Goal: Task Accomplishment & Management: Manage account settings

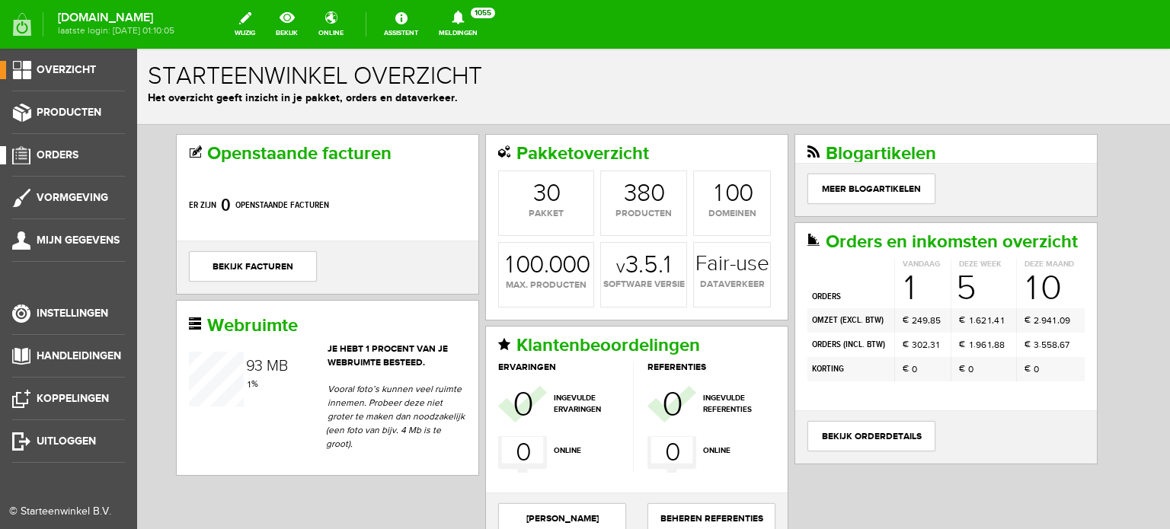
click at [64, 155] on span "Orders" at bounding box center [58, 154] width 42 height 13
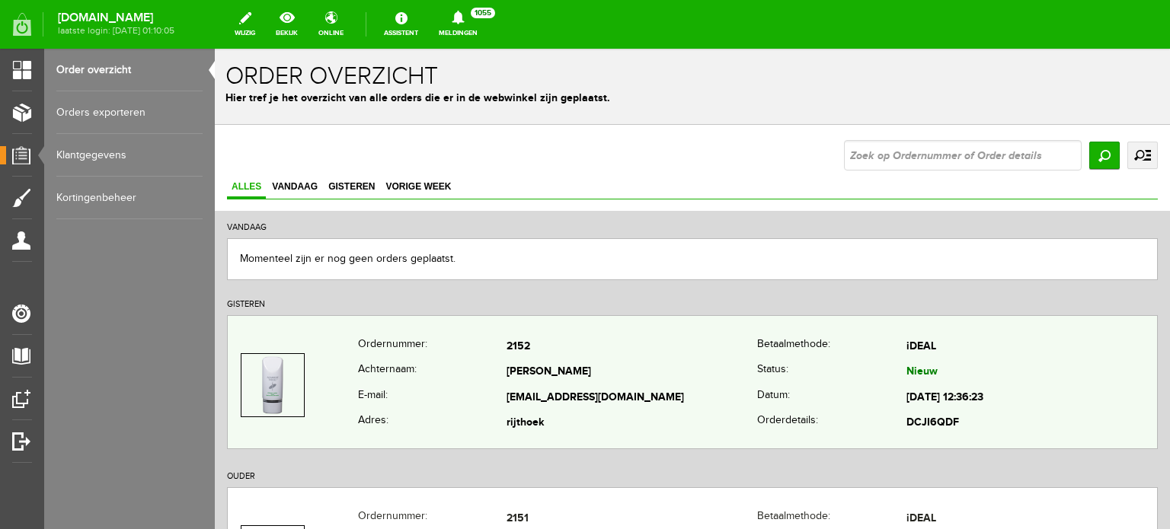
click at [521, 371] on td "[PERSON_NAME]" at bounding box center [631, 373] width 251 height 26
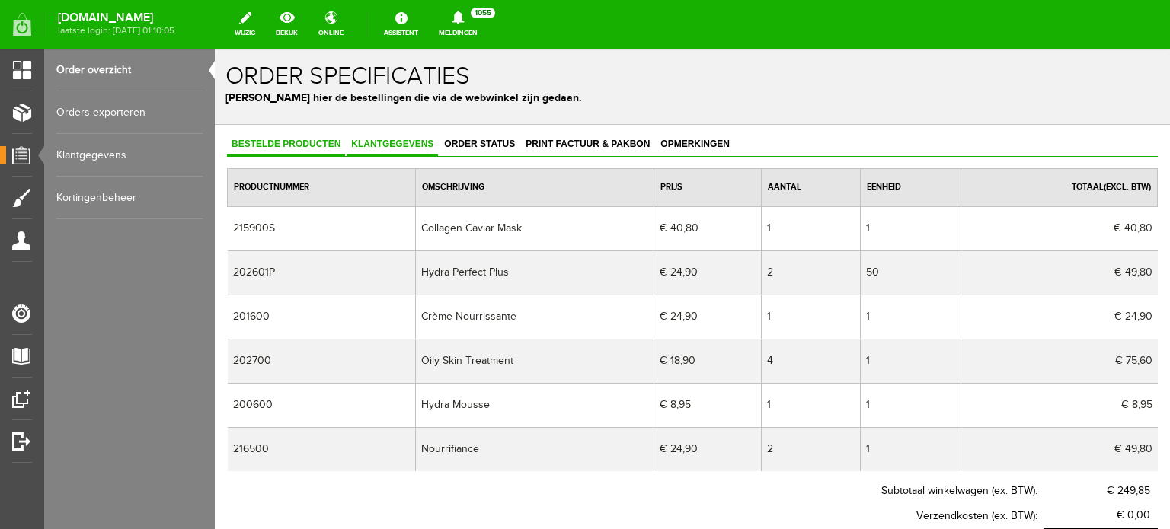
click at [397, 145] on span "Klantgegevens" at bounding box center [391, 144] width 91 height 11
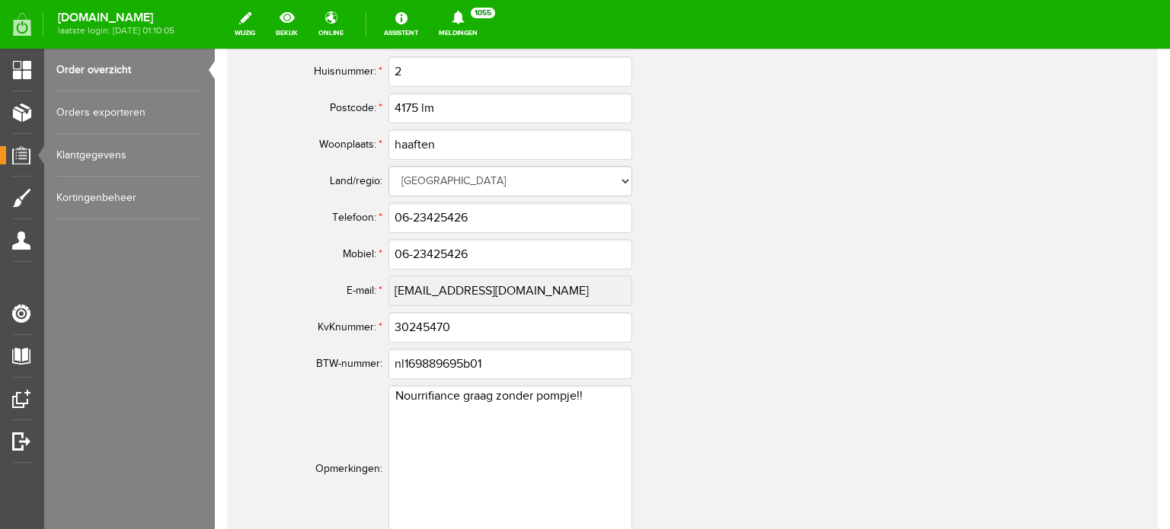
scroll to position [914, 0]
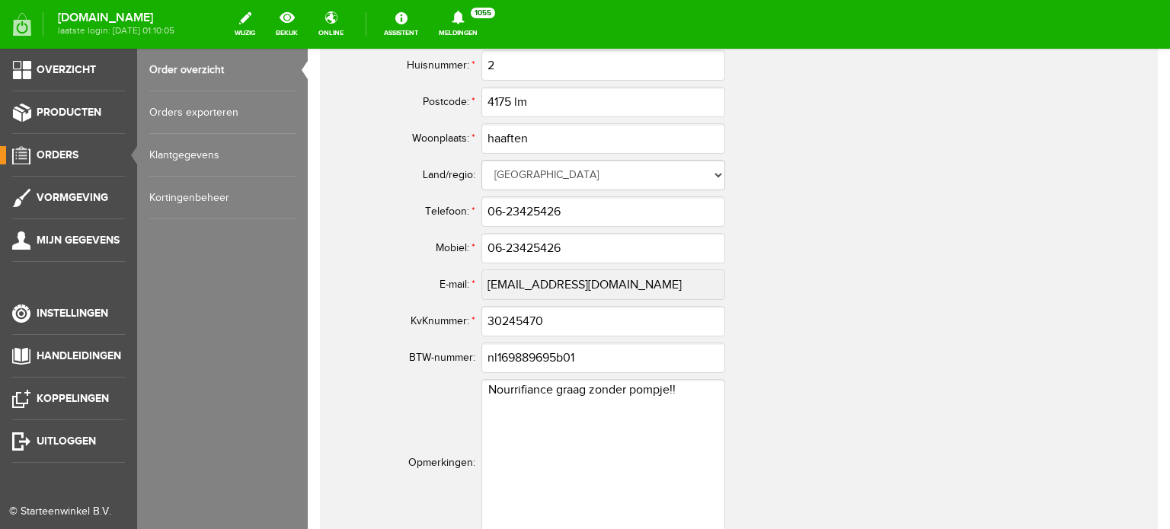
click at [64, 148] on span "Orders" at bounding box center [58, 154] width 42 height 13
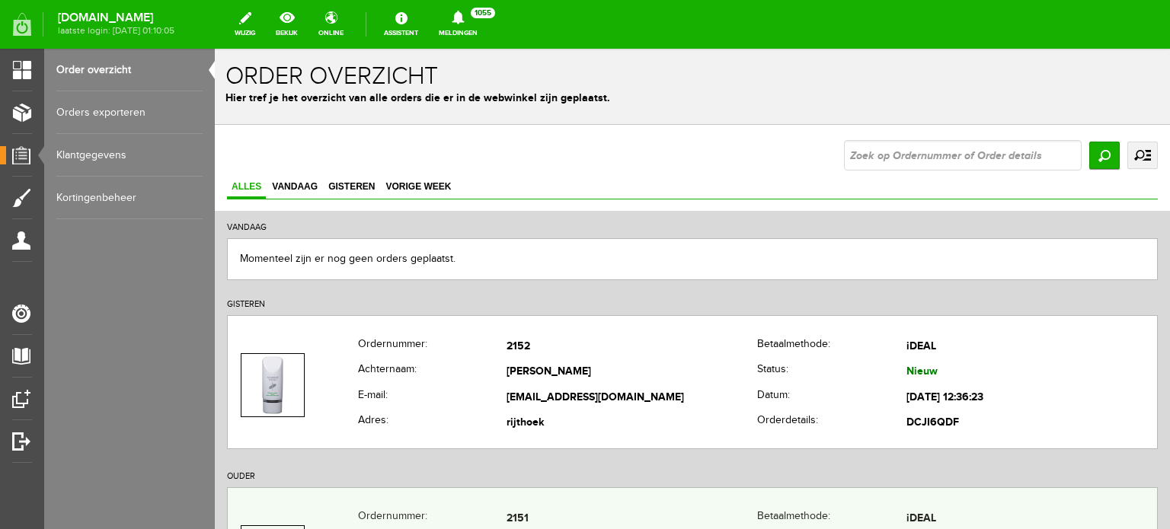
click at [518, 519] on td "2151" at bounding box center [631, 519] width 251 height 26
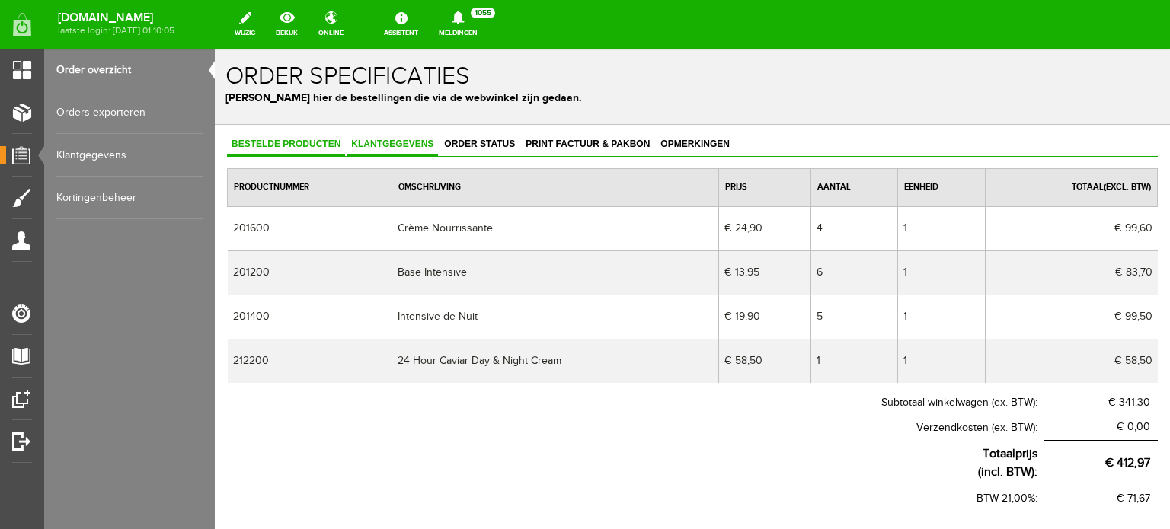
click at [405, 144] on span "Klantgegevens" at bounding box center [391, 144] width 91 height 11
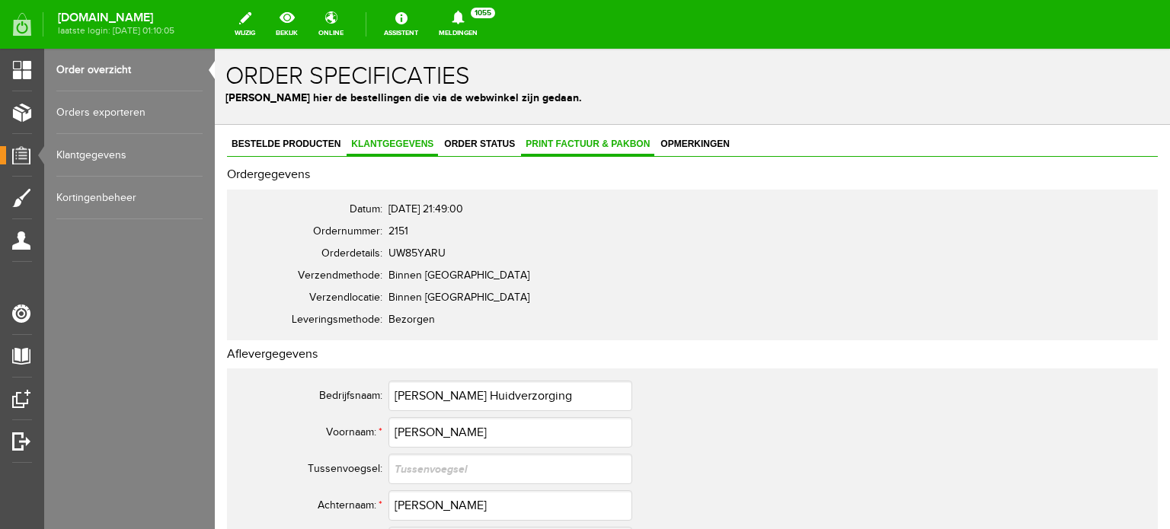
click at [588, 148] on link "Print factuur & pakbon" at bounding box center [587, 145] width 133 height 22
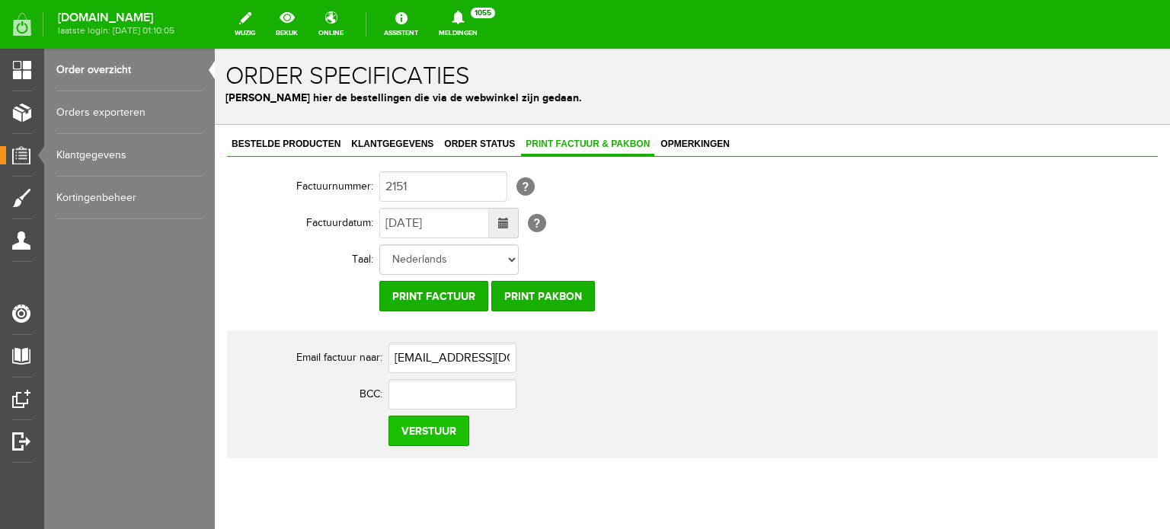
click at [451, 427] on input "Verstuur" at bounding box center [428, 431] width 81 height 30
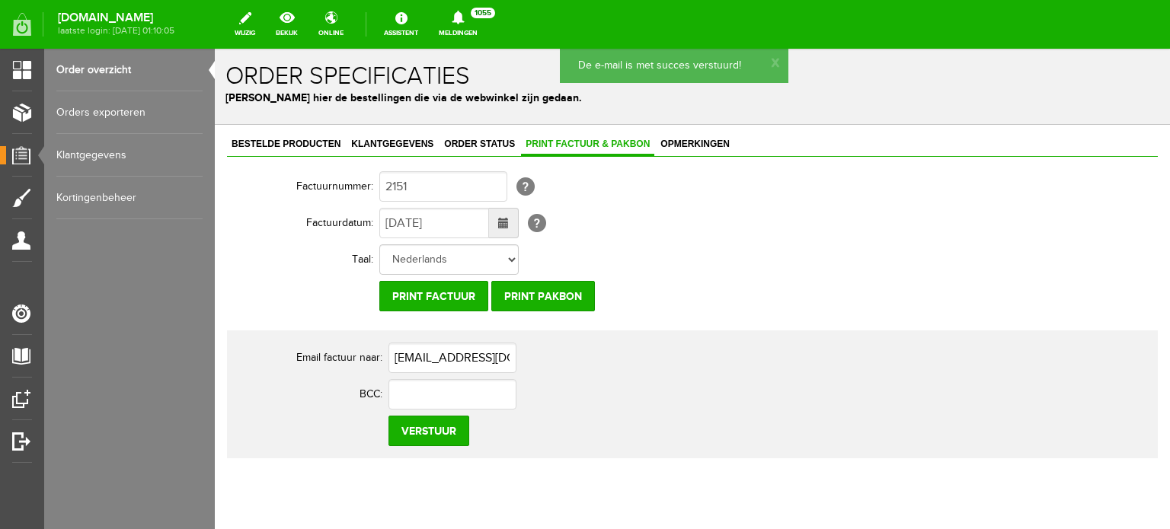
click at [376, 363] on th "Email factuur naar:" at bounding box center [312, 358] width 152 height 37
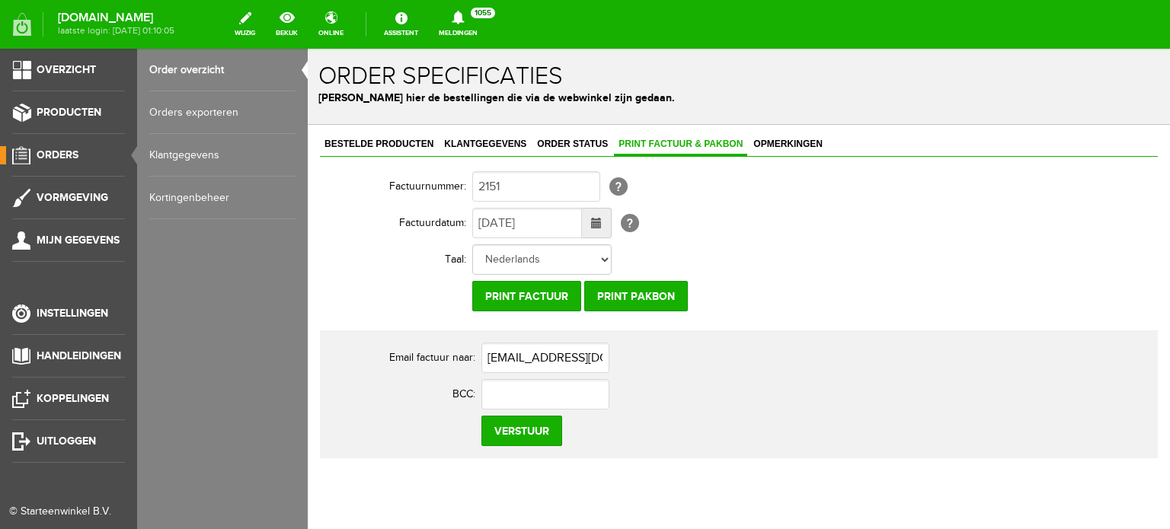
click at [59, 152] on span "Orders" at bounding box center [58, 154] width 42 height 13
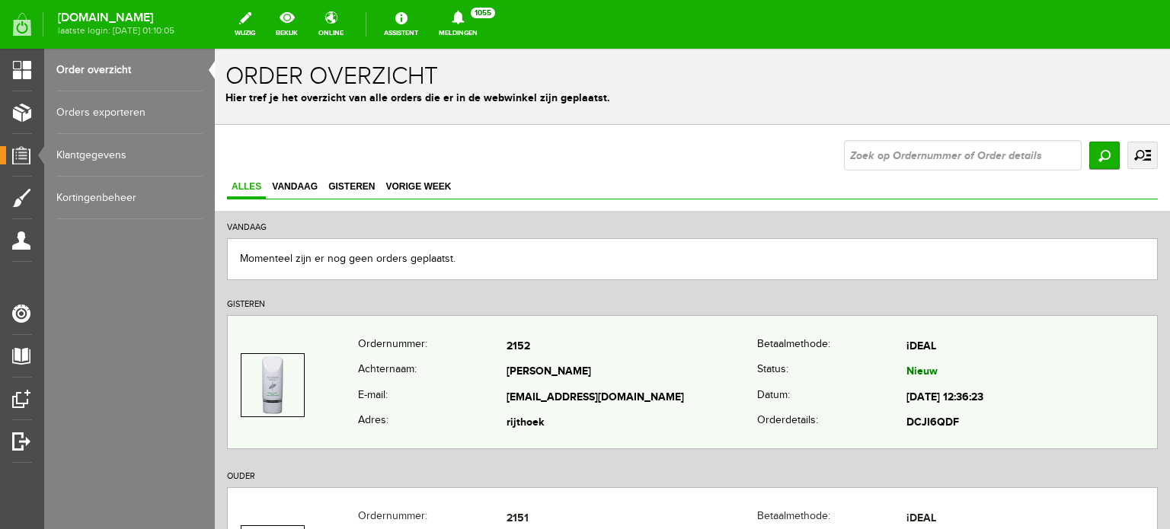
click at [521, 365] on td "[PERSON_NAME]" at bounding box center [631, 373] width 251 height 26
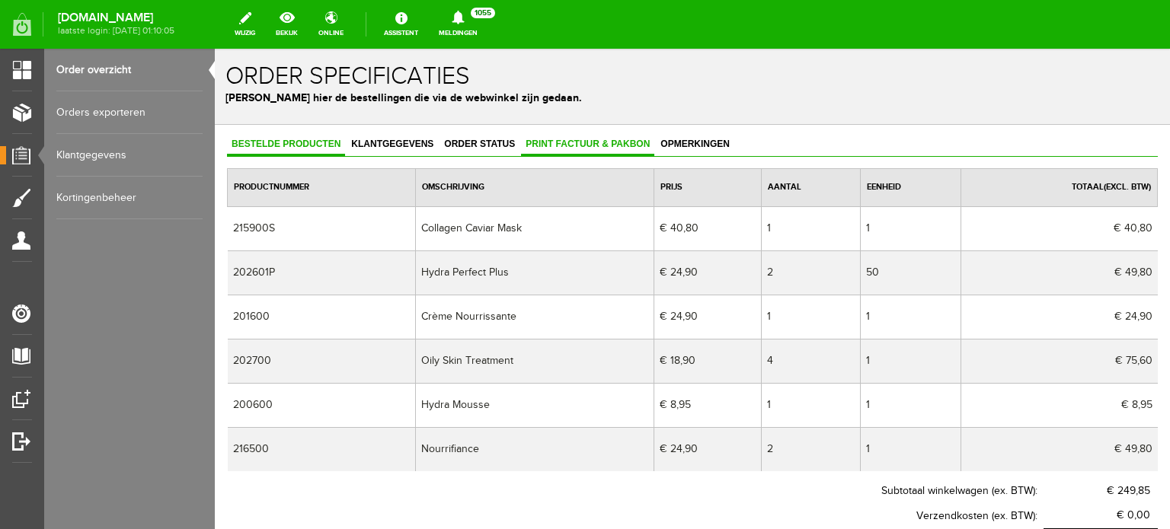
click at [599, 143] on span "Print factuur & pakbon" at bounding box center [587, 144] width 133 height 11
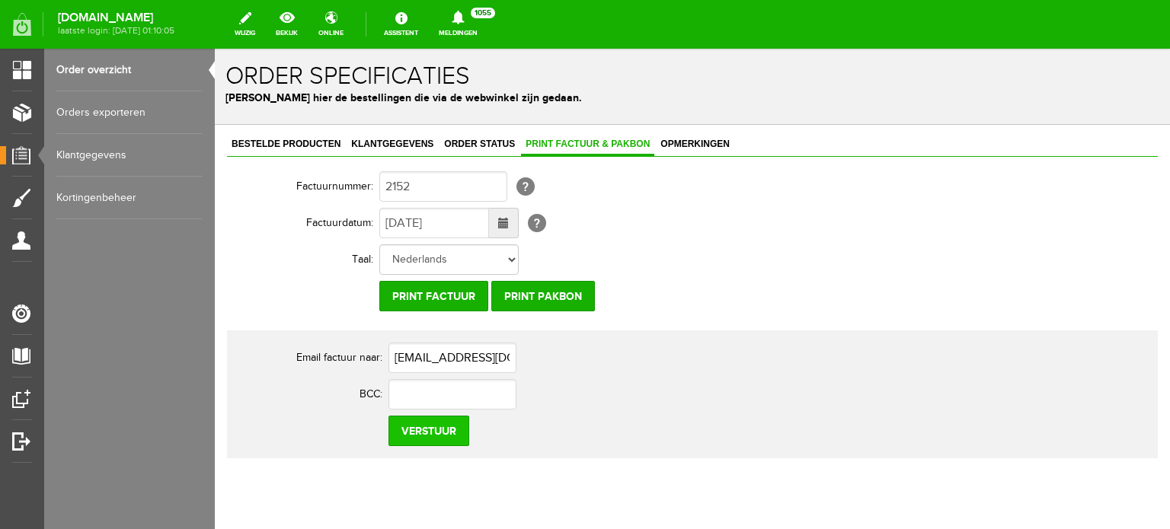
click at [448, 423] on input "Verstuur" at bounding box center [428, 431] width 81 height 30
